Goal: Go to known website: Go to known website

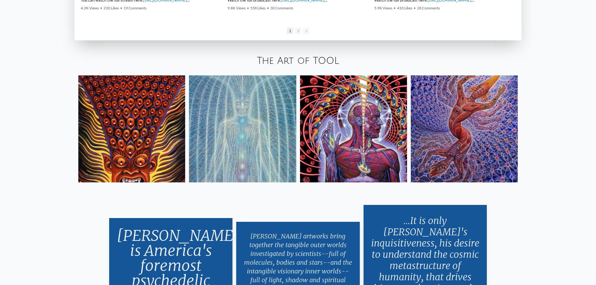
scroll to position [1252, 0]
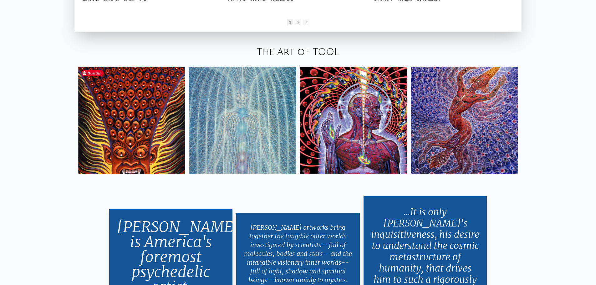
click at [158, 106] on img at bounding box center [131, 120] width 107 height 107
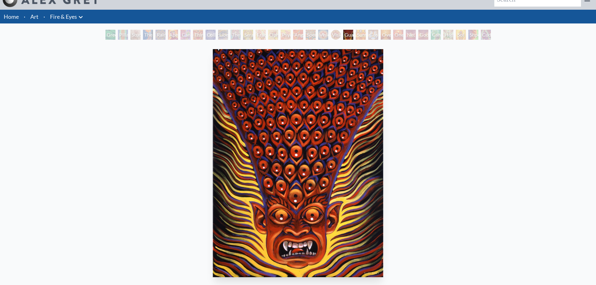
scroll to position [156, 0]
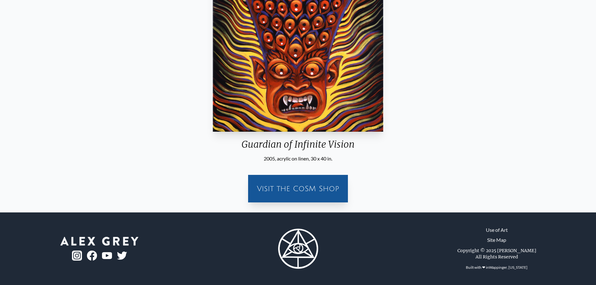
click at [324, 194] on div "Visit the CoSM Shop" at bounding box center [298, 189] width 92 height 20
